Goal: Transaction & Acquisition: Purchase product/service

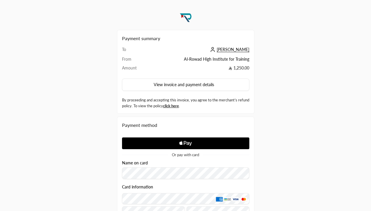
click at [194, 86] on button "View invoice and payment details" at bounding box center [185, 85] width 127 height 12
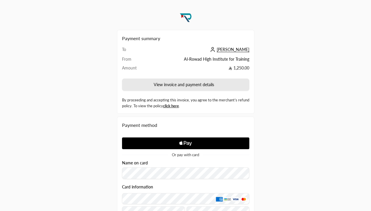
click at [185, 84] on button "View invoice and payment details" at bounding box center [185, 85] width 127 height 12
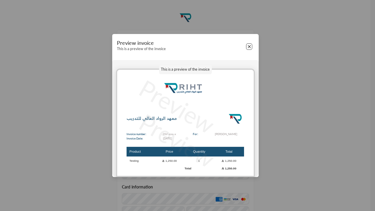
click at [247, 46] on button "Close" at bounding box center [249, 46] width 6 height 6
click at [249, 47] on button "Close" at bounding box center [249, 46] width 6 height 6
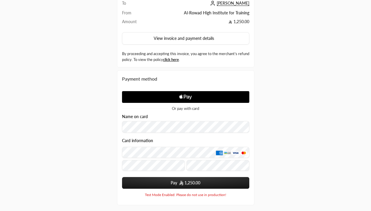
scroll to position [70, 0]
